Goal: Transaction & Acquisition: Purchase product/service

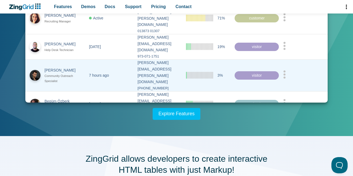
scroll to position [146, 0]
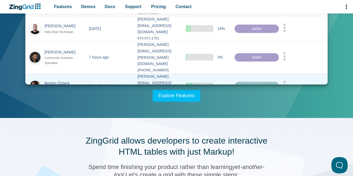
click at [286, 81] on icon "App Content" at bounding box center [284, 85] width 3 height 8
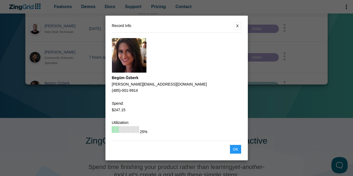
click at [240, 24] on button "X" at bounding box center [238, 26] width 8 height 8
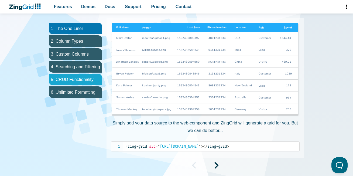
scroll to position [291, 0]
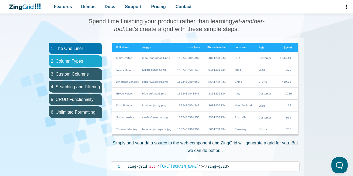
click at [71, 59] on li "2. Column Types" at bounding box center [75, 61] width 53 height 12
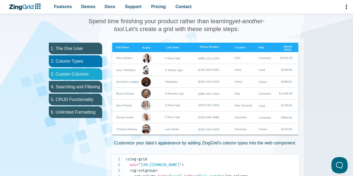
click at [76, 73] on li "3. Custom Columns" at bounding box center [75, 74] width 53 height 12
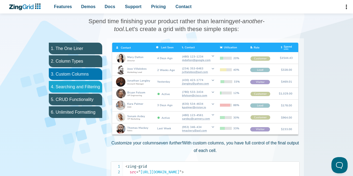
click at [80, 88] on li "4. Searching and Filtering" at bounding box center [75, 87] width 53 height 12
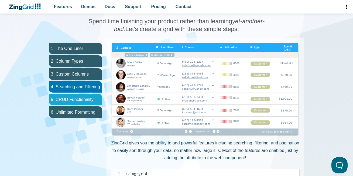
click at [81, 98] on li "5. CRUD Functionality" at bounding box center [75, 100] width 53 height 12
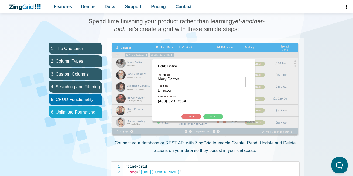
click at [82, 112] on li "6. Unlimited Formatting" at bounding box center [75, 112] width 53 height 12
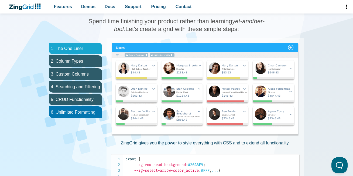
click at [68, 53] on li "1. The One Liner" at bounding box center [75, 49] width 53 height 12
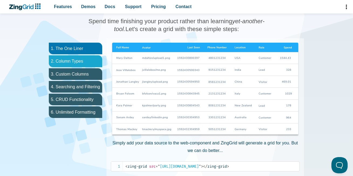
click at [70, 61] on li "2. Column Types" at bounding box center [75, 61] width 53 height 12
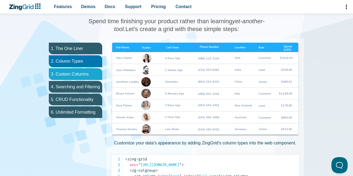
click at [70, 70] on li "3. Custom Columns" at bounding box center [75, 74] width 53 height 12
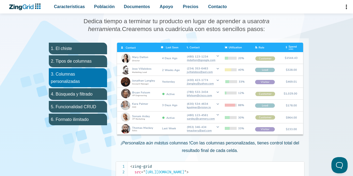
click at [230, 107] on img "Contenido de la aplicación" at bounding box center [210, 90] width 189 height 94
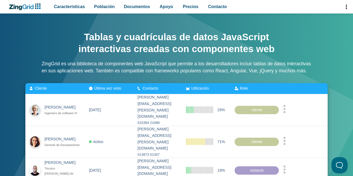
scroll to position [0, 0]
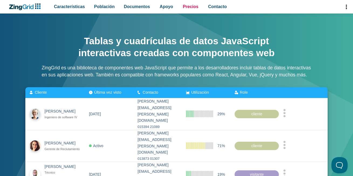
click at [186, 8] on font "Precios" at bounding box center [191, 6] width 16 height 5
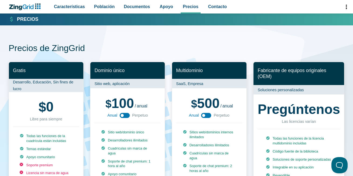
click at [120, 71] on font "Dominio único" at bounding box center [109, 70] width 30 height 5
click at [127, 118] on use "Contenido de la aplicación" at bounding box center [125, 115] width 10 height 5
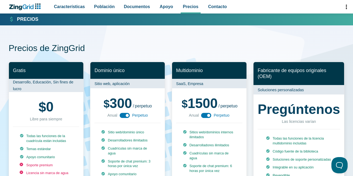
click at [127, 118] on use "Contenido de la aplicación" at bounding box center [125, 115] width 10 height 5
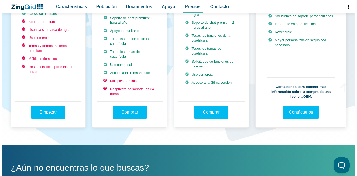
scroll to position [146, 0]
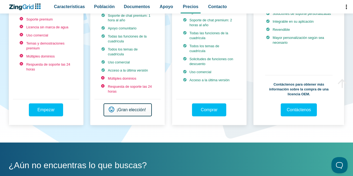
click at [130, 112] on link "Comprar ¡Gran elección!" at bounding box center [128, 109] width 49 height 13
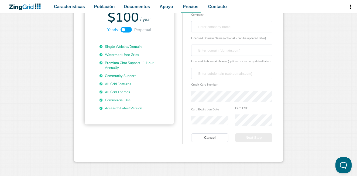
scroll to position [39, 0]
